Goal: Navigation & Orientation: Find specific page/section

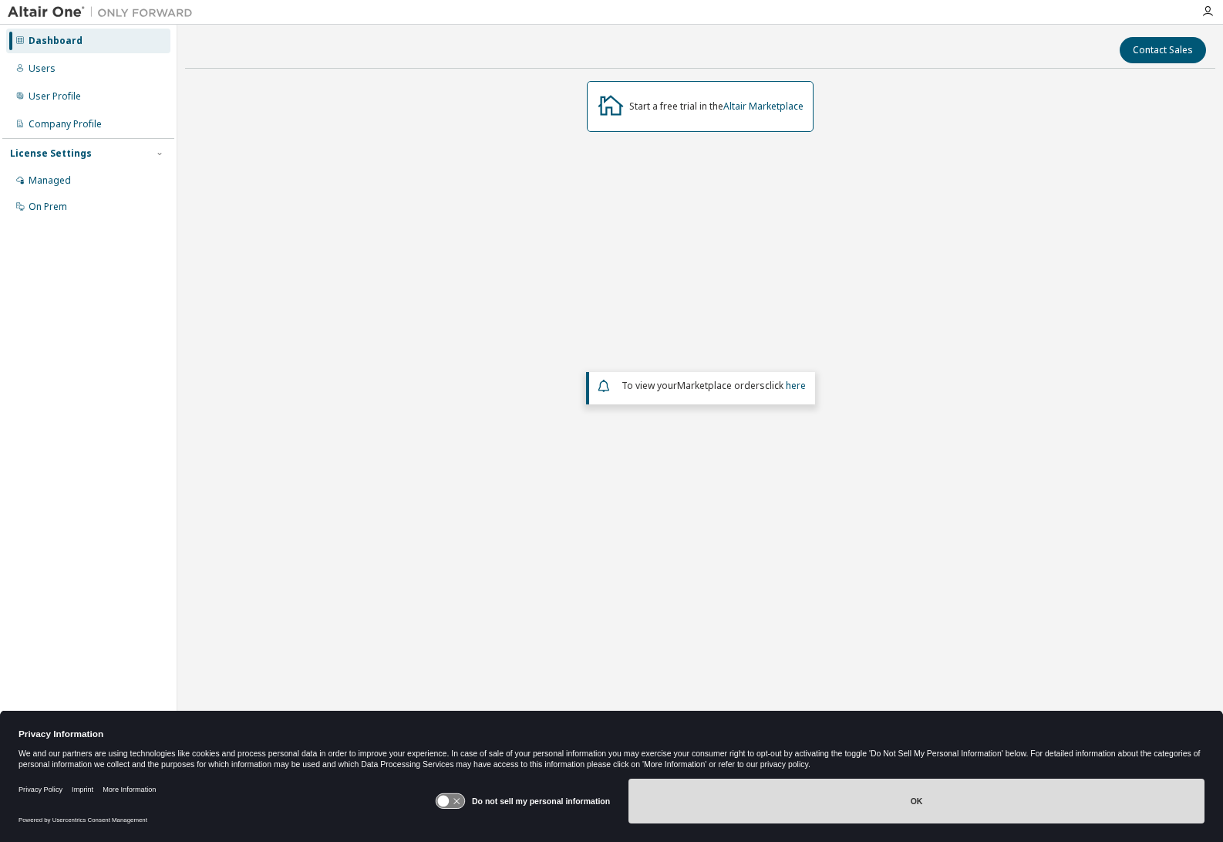
click at [898, 806] on button "OK" at bounding box center [917, 800] width 576 height 45
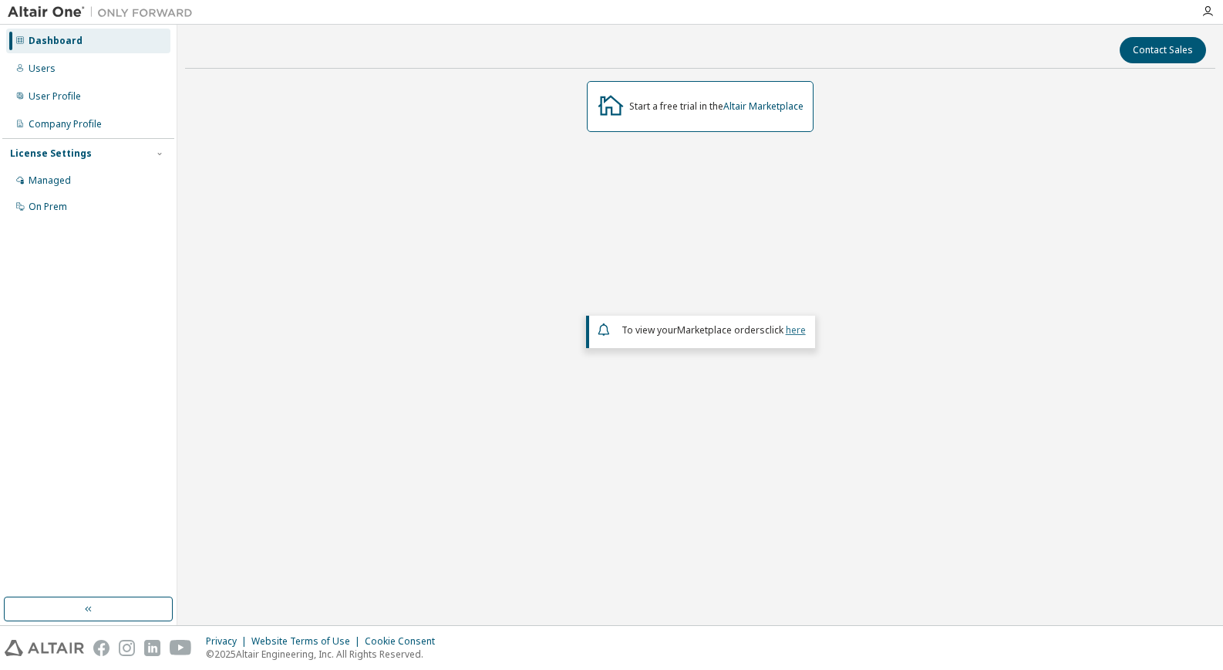
click at [798, 329] on link "here" at bounding box center [796, 329] width 20 height 13
